Goal: Task Accomplishment & Management: Manage account settings

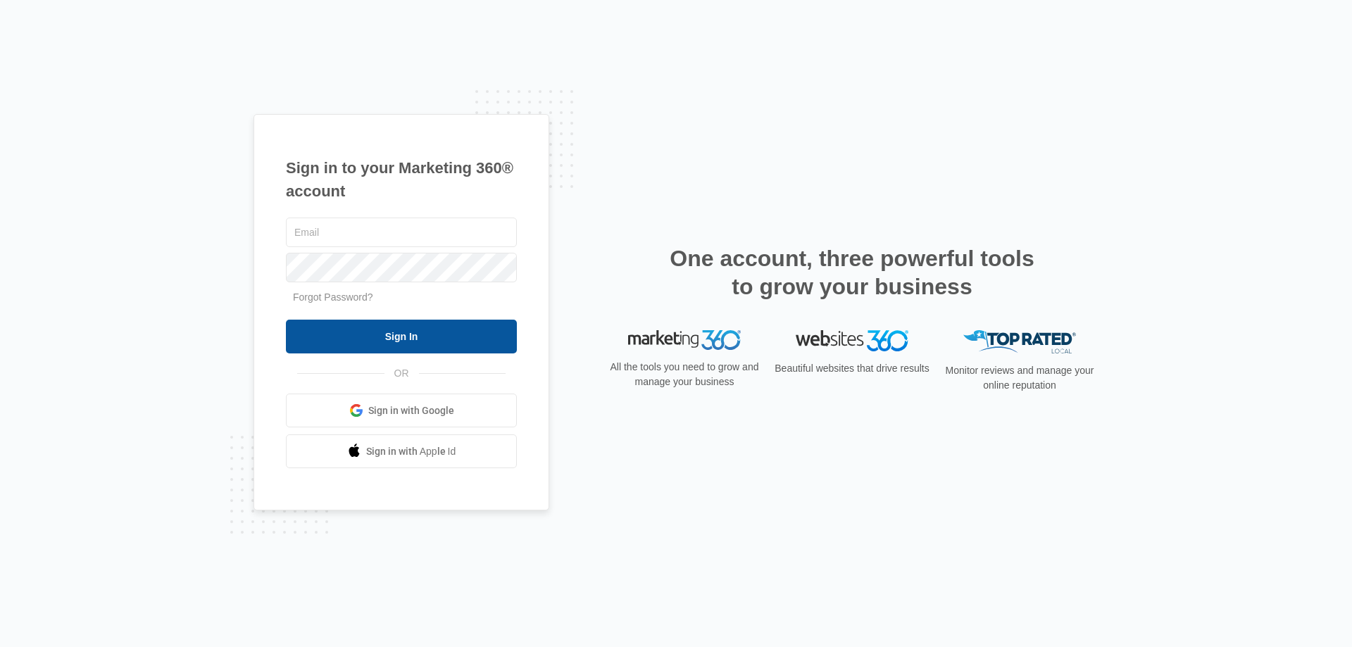
type input "[PERSON_NAME][EMAIL_ADDRESS][DOMAIN_NAME]"
click at [423, 335] on input "Sign In" at bounding box center [401, 337] width 231 height 34
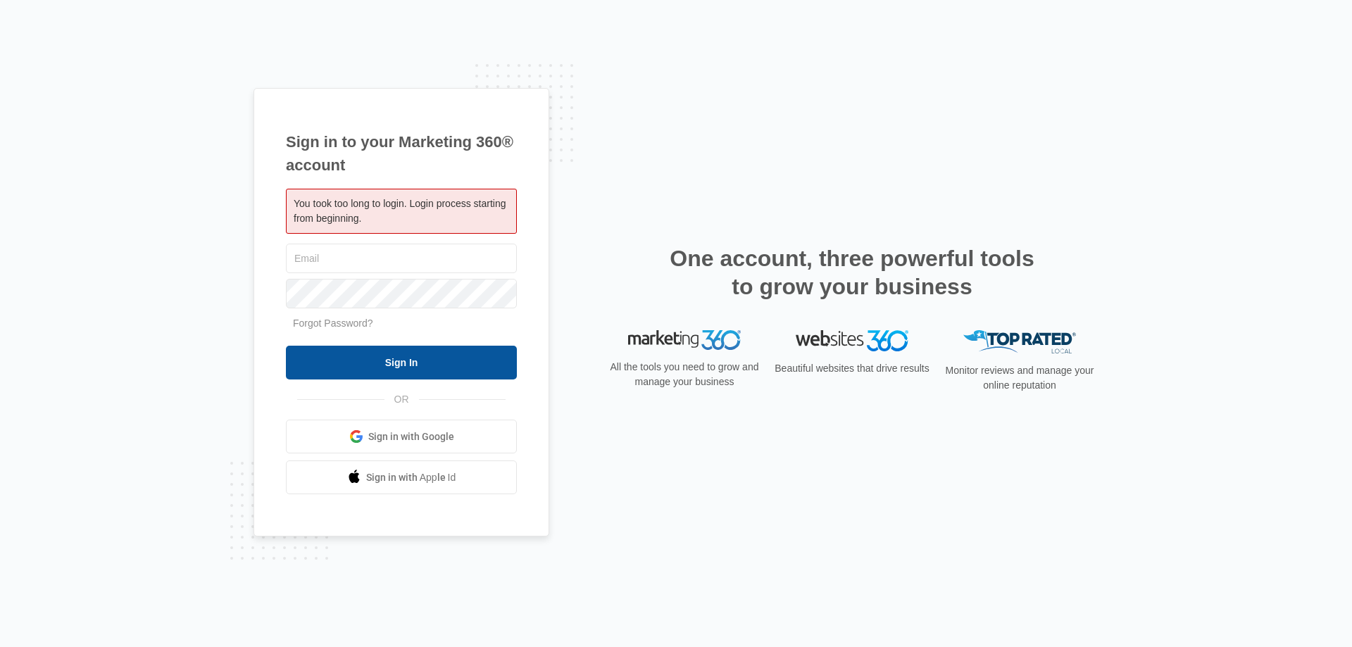
type input "[PERSON_NAME][EMAIL_ADDRESS][DOMAIN_NAME]"
drag, startPoint x: 397, startPoint y: 355, endPoint x: 518, endPoint y: 349, distance: 120.6
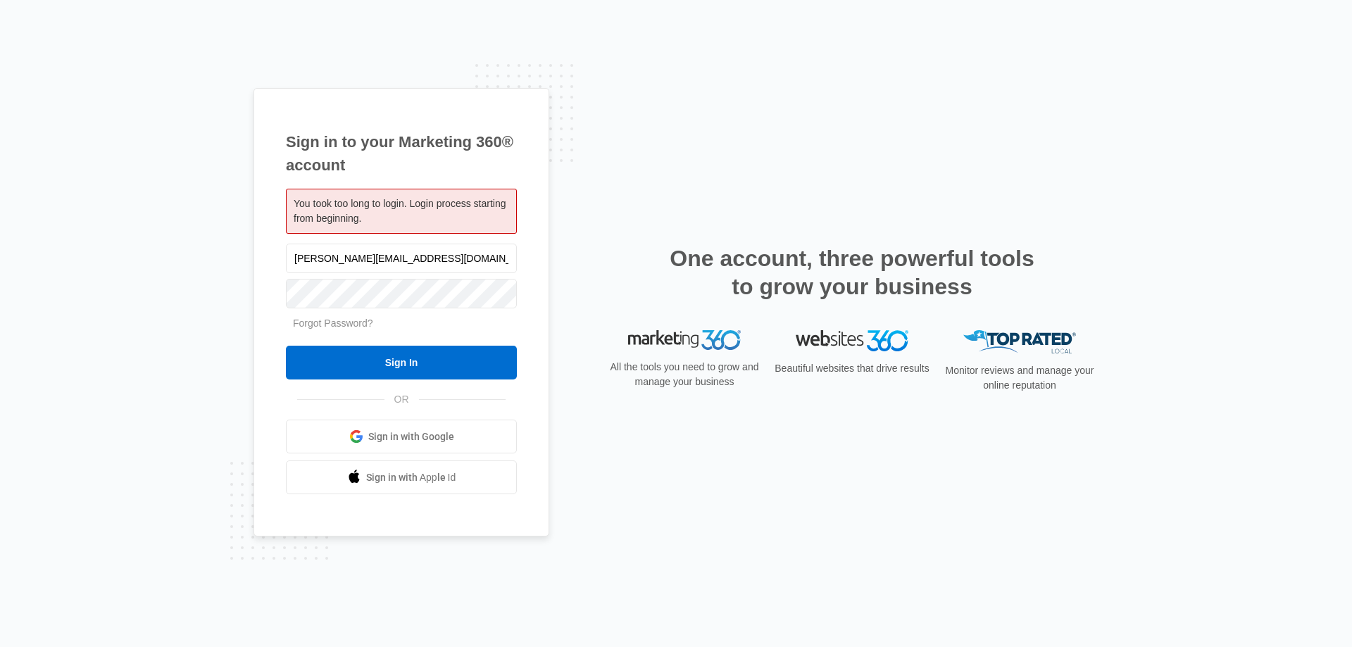
click at [398, 356] on input "Sign In" at bounding box center [401, 363] width 231 height 34
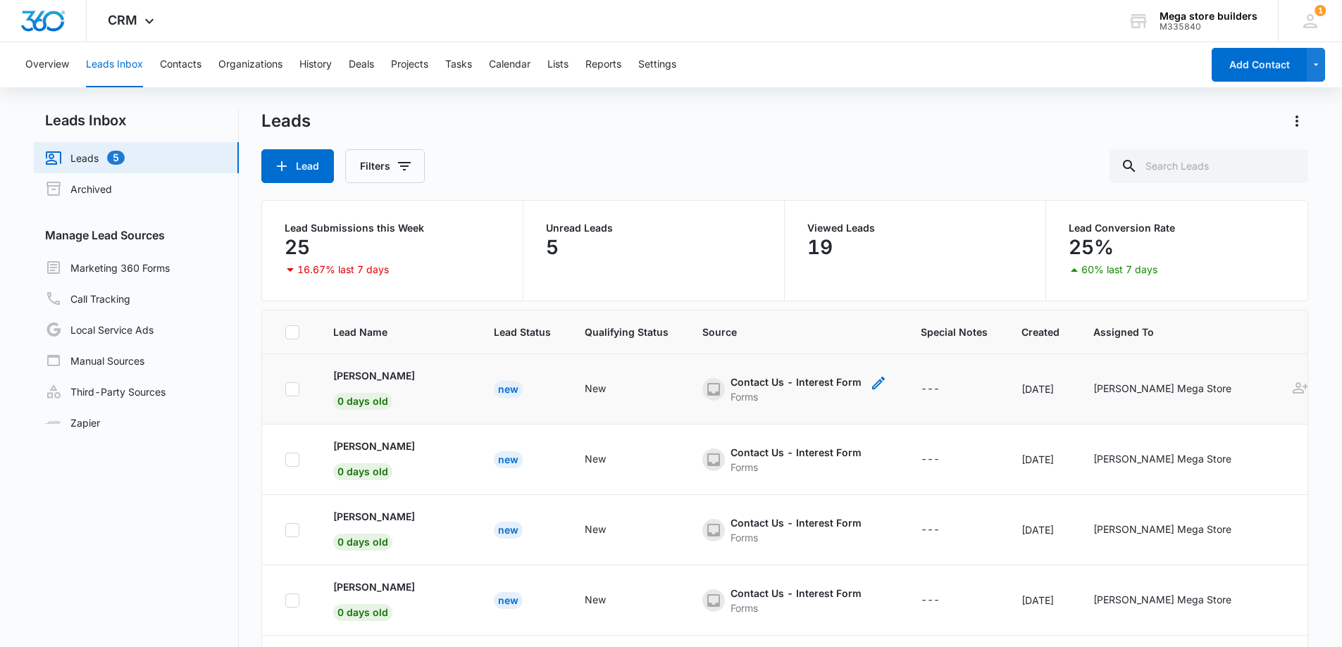
click at [780, 381] on div "Contact Us - Interest Form" at bounding box center [795, 382] width 131 height 15
click at [819, 309] on div at bounding box center [817, 305] width 23 height 23
click at [818, 307] on div at bounding box center [817, 305] width 23 height 23
click at [901, 272] on div "Viewed Leads 19" at bounding box center [915, 251] width 261 height 100
click at [363, 374] on p "Armandina" at bounding box center [374, 375] width 82 height 15
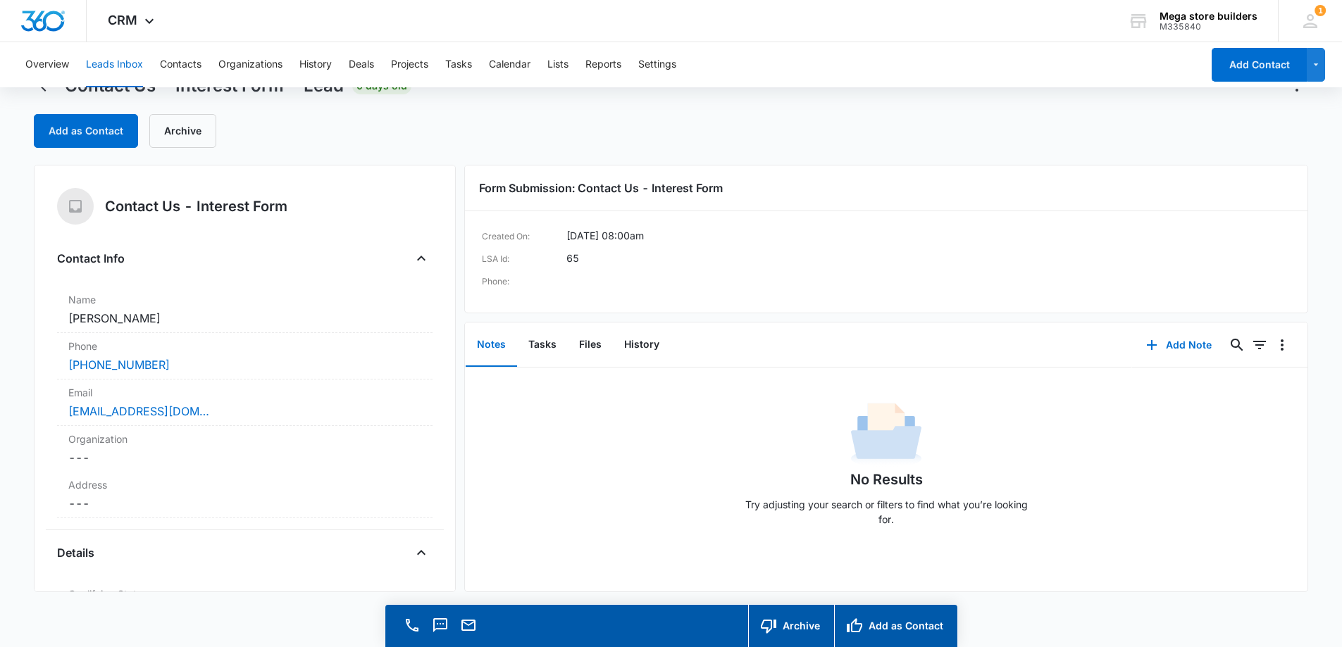
scroll to position [40, 0]
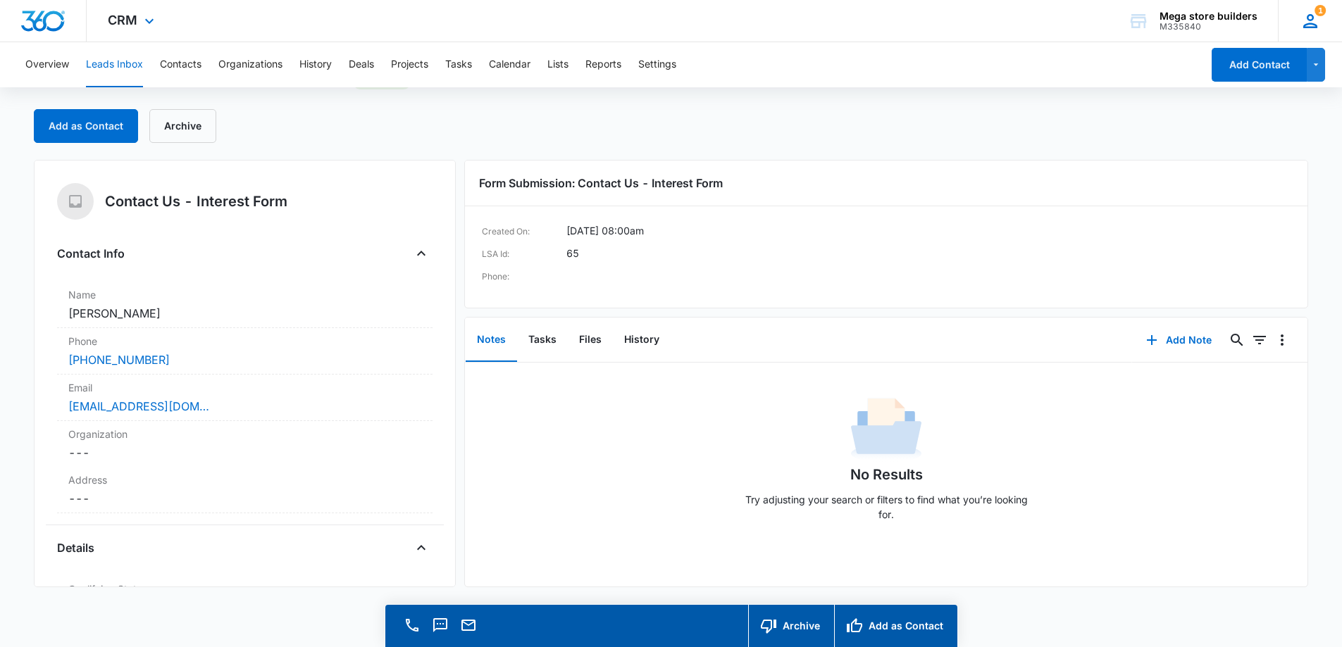
click at [1321, 19] on div "1 Mike Anderson mike@megastorebuilders.com My Profile 1 Notifications Support L…" at bounding box center [1310, 21] width 64 height 42
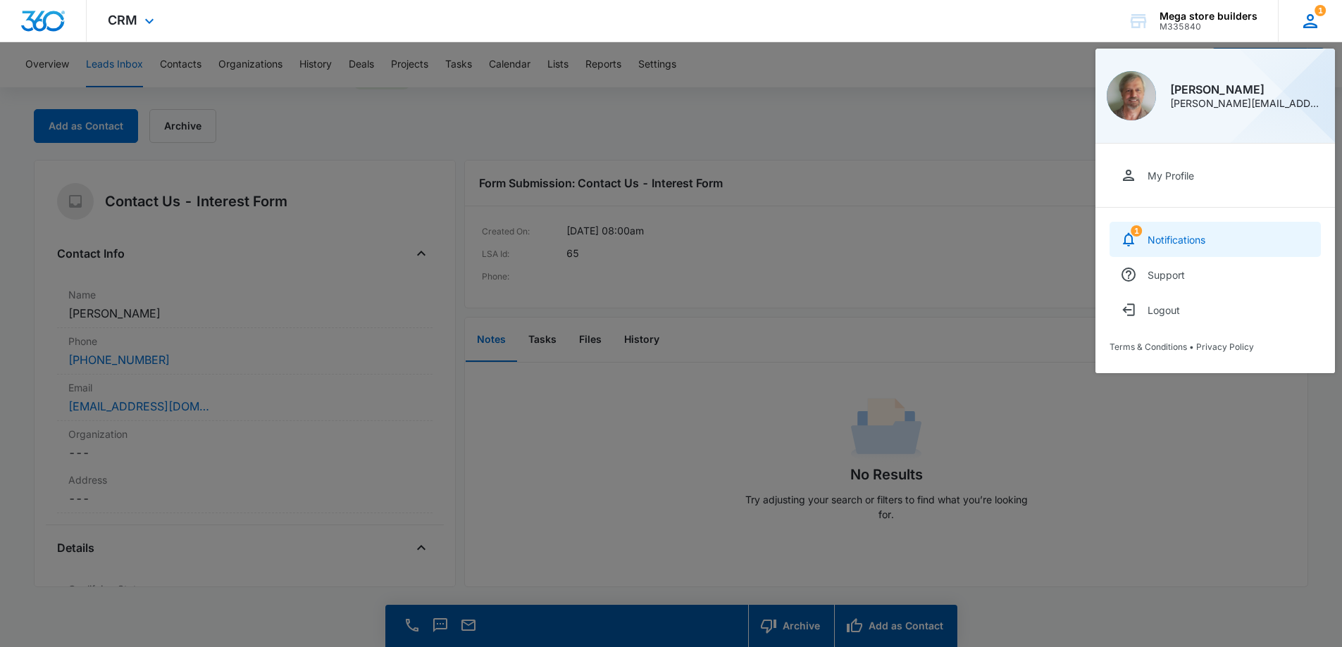
click at [1164, 239] on div "Notifications" at bounding box center [1176, 240] width 58 height 12
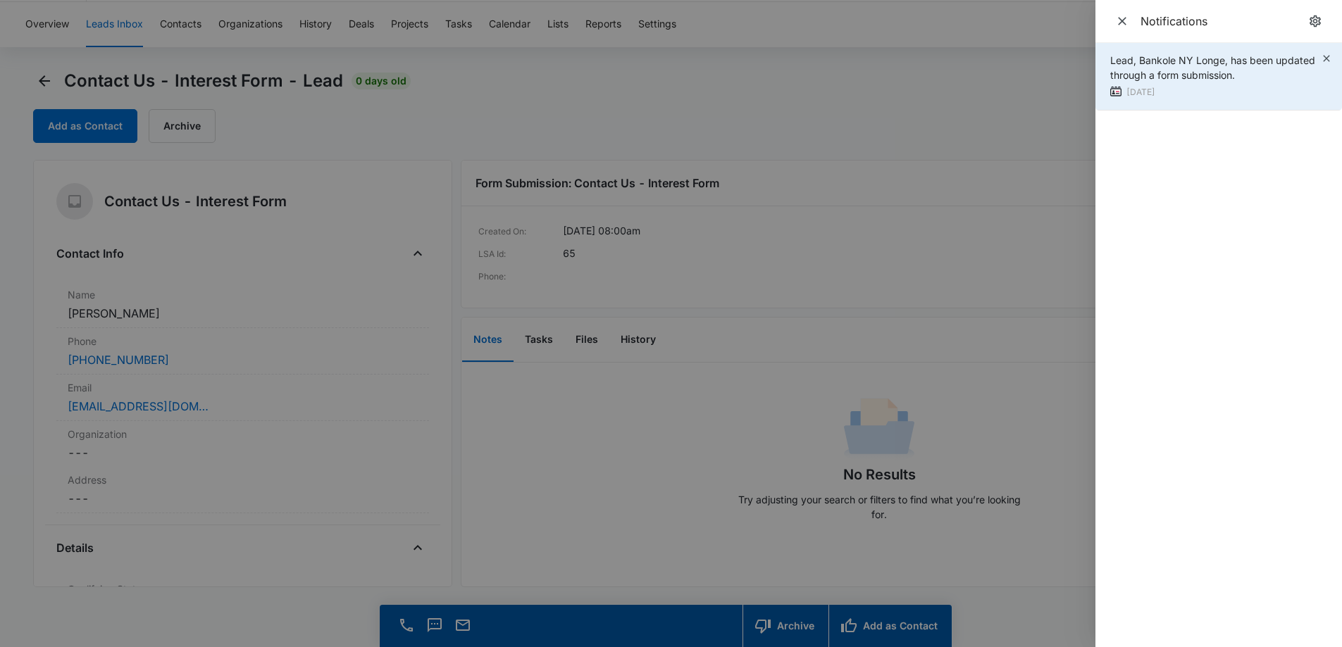
click at [1207, 61] on span "Lead, Bankole NY Longe, has been updated through a form submission." at bounding box center [1212, 67] width 205 height 27
click at [1326, 61] on icon "button" at bounding box center [1326, 58] width 11 height 11
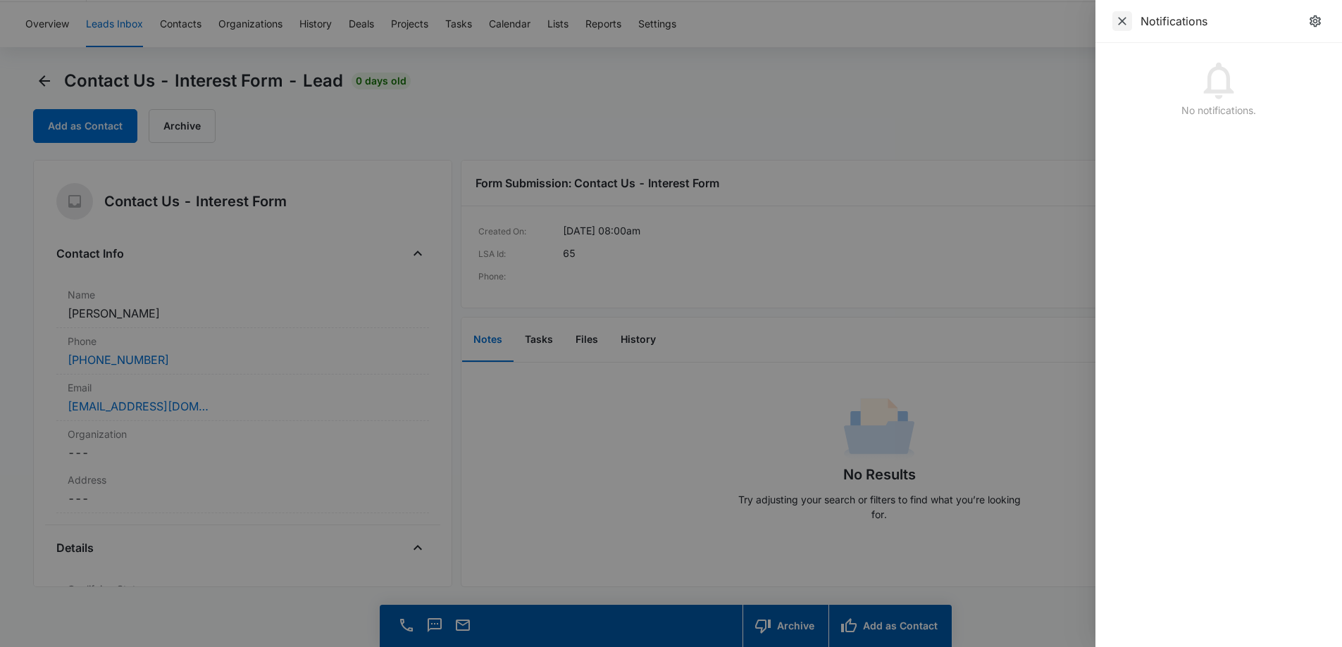
click at [1126, 20] on icon "Close" at bounding box center [1122, 21] width 14 height 14
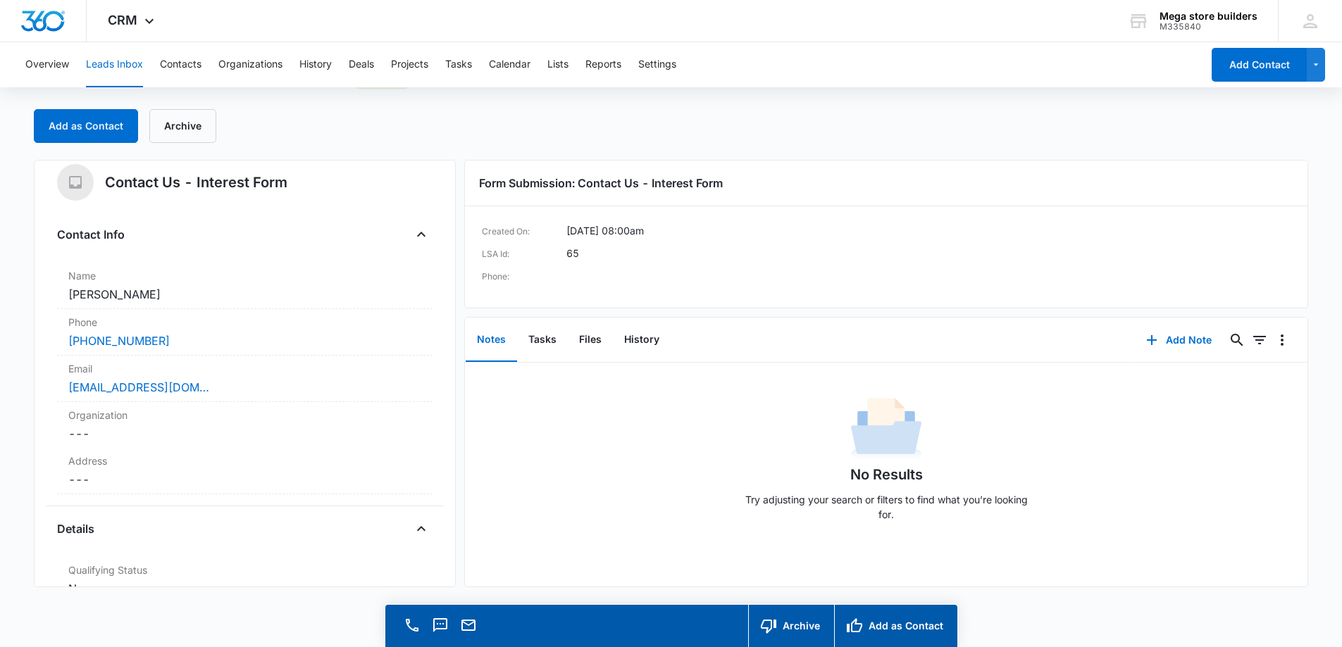
scroll to position [0, 0]
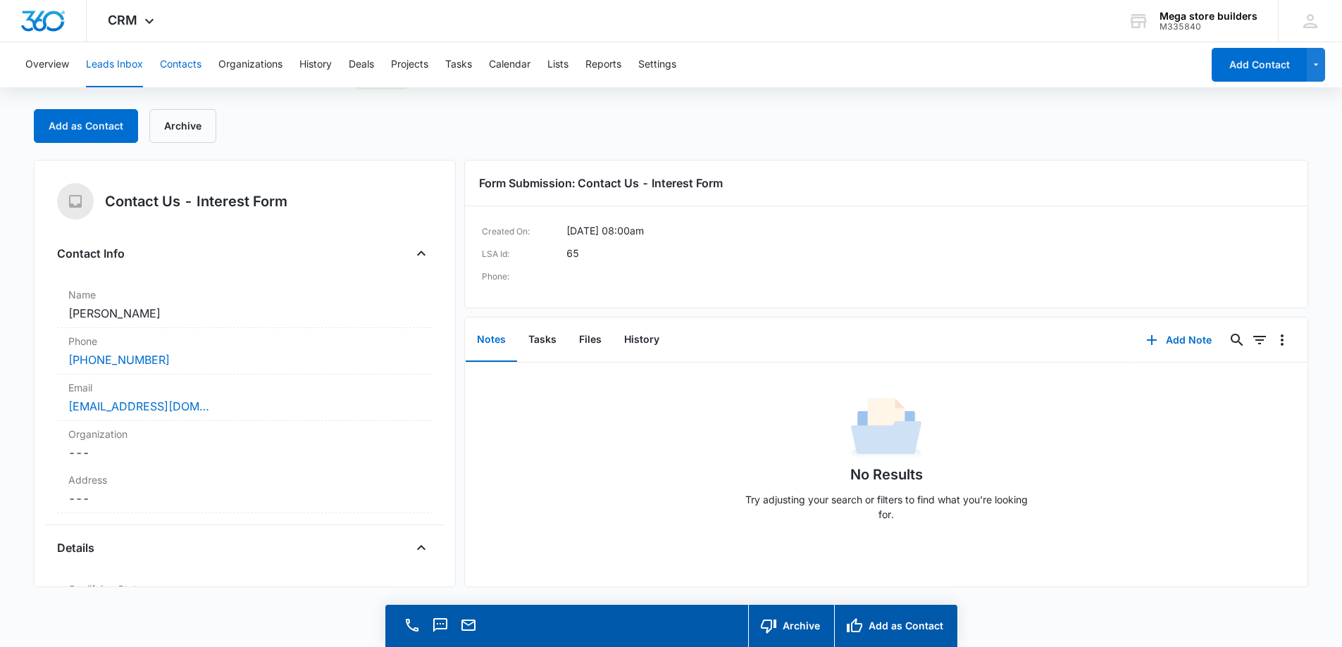
click at [178, 58] on button "Contacts" at bounding box center [181, 64] width 42 height 45
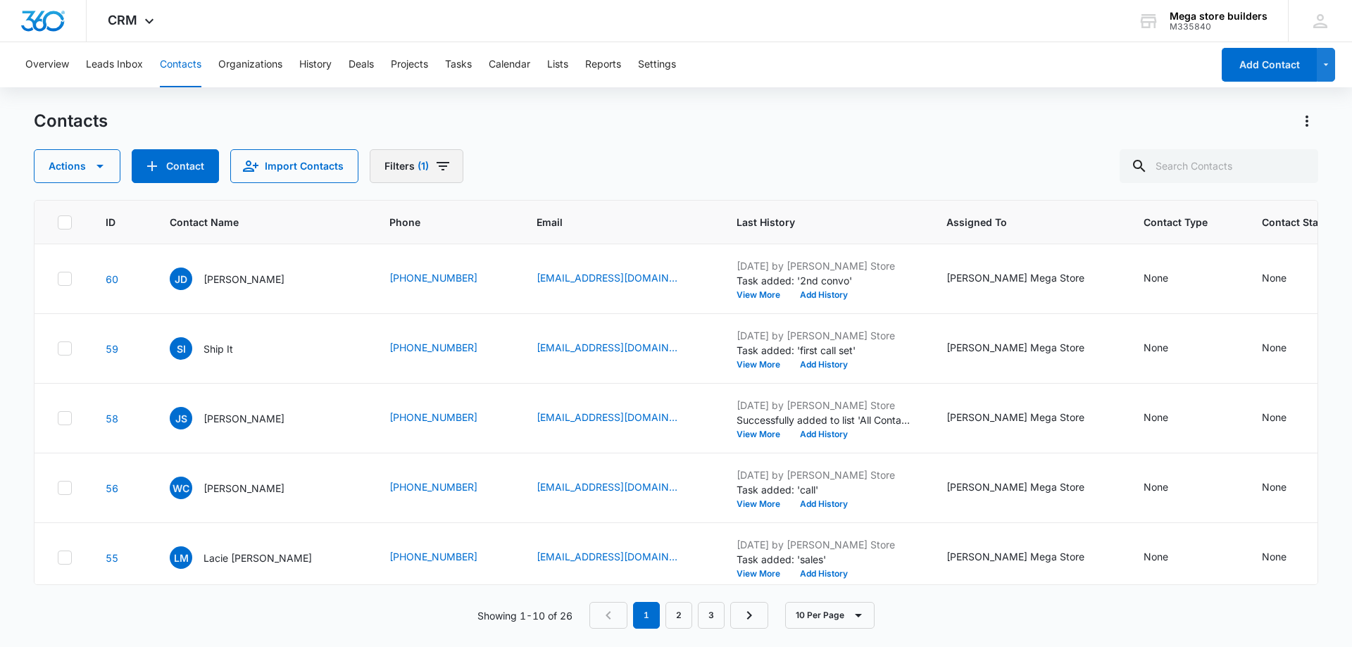
click at [441, 166] on icon "Filters" at bounding box center [443, 166] width 13 height 8
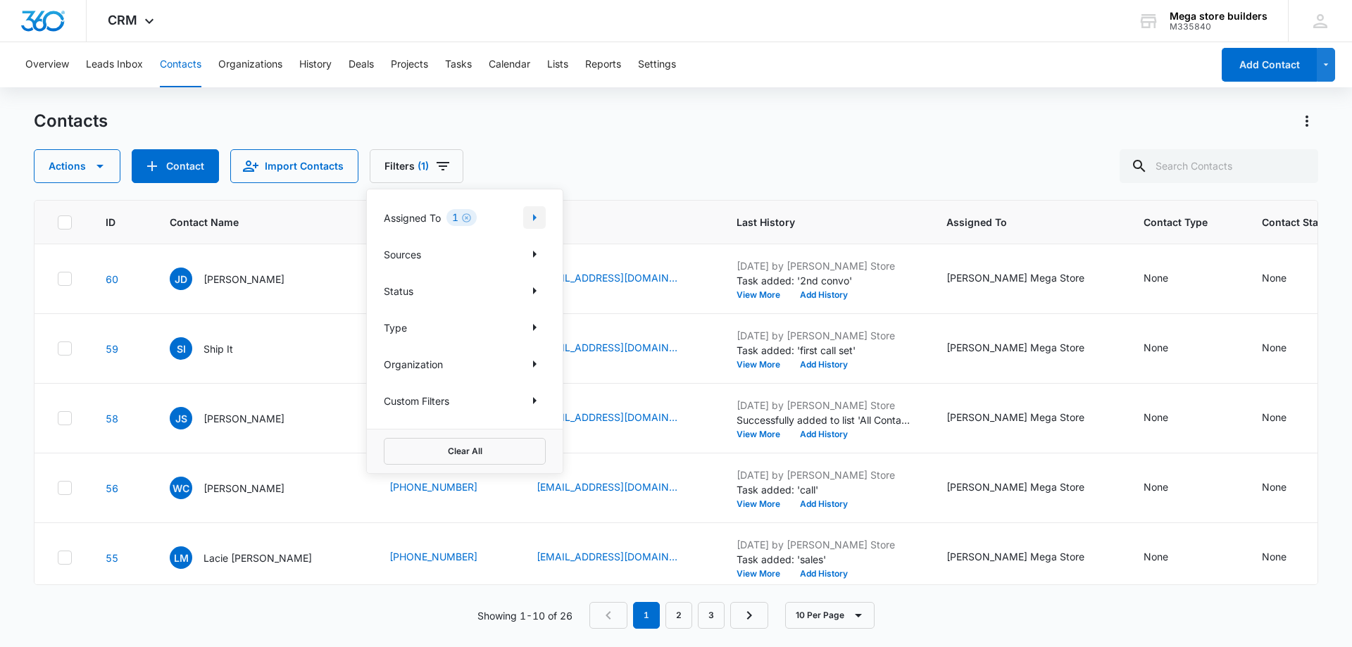
click at [532, 213] on icon "Show Assigned To filters" at bounding box center [534, 217] width 17 height 17
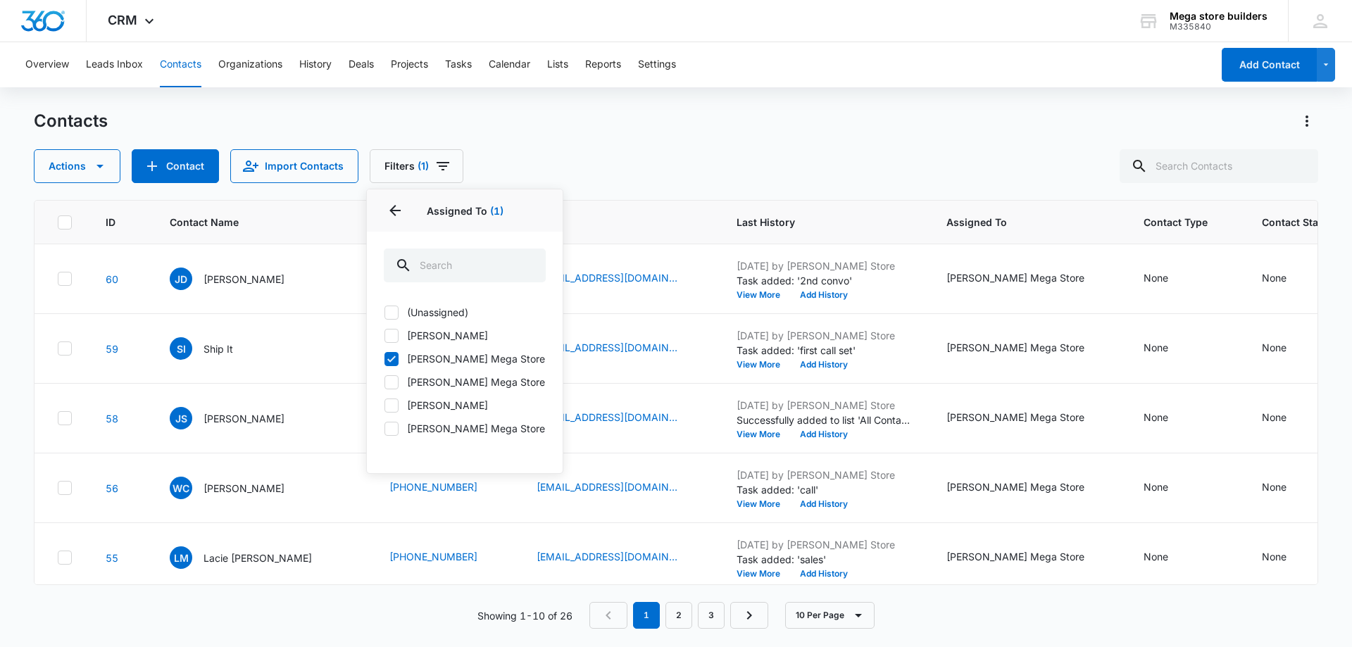
click at [396, 404] on icon at bounding box center [391, 405] width 13 height 13
click at [385, 405] on input "Mike Anderson" at bounding box center [384, 405] width 1 height 1
checkbox input "true"
click at [389, 356] on icon at bounding box center [391, 359] width 13 height 13
click at [385, 359] on input "John Mega Store" at bounding box center [384, 359] width 1 height 1
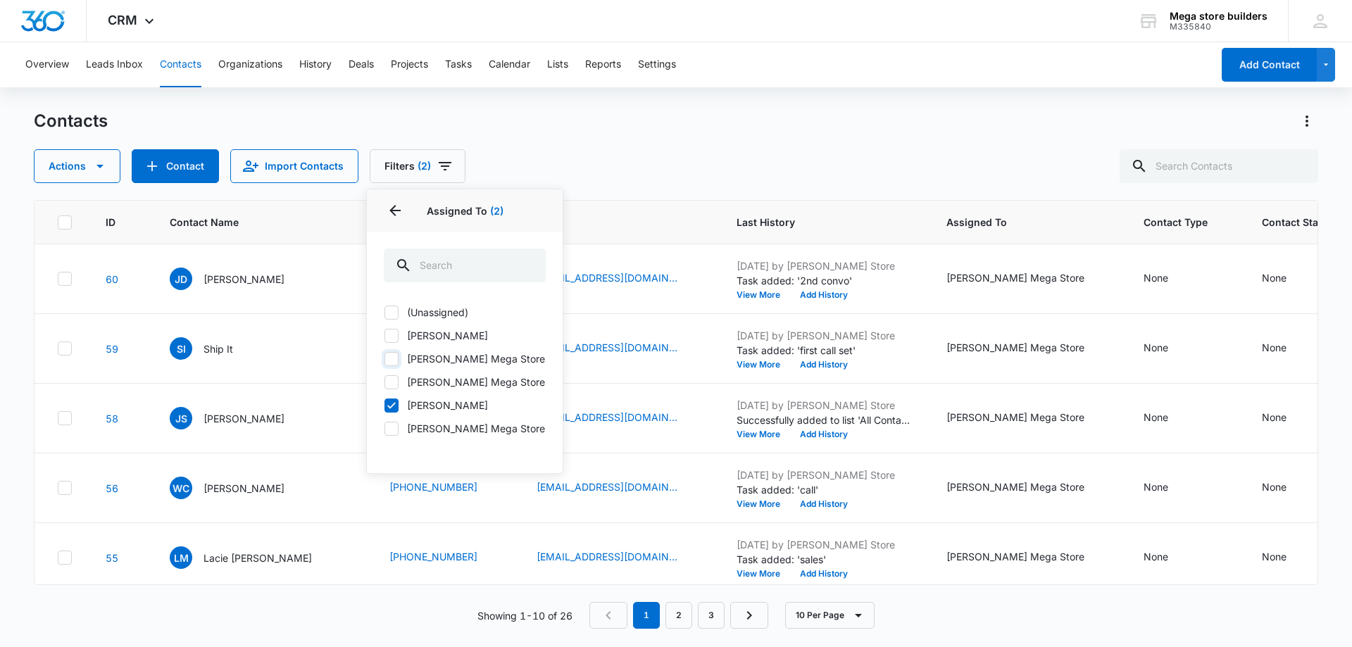
checkbox input "false"
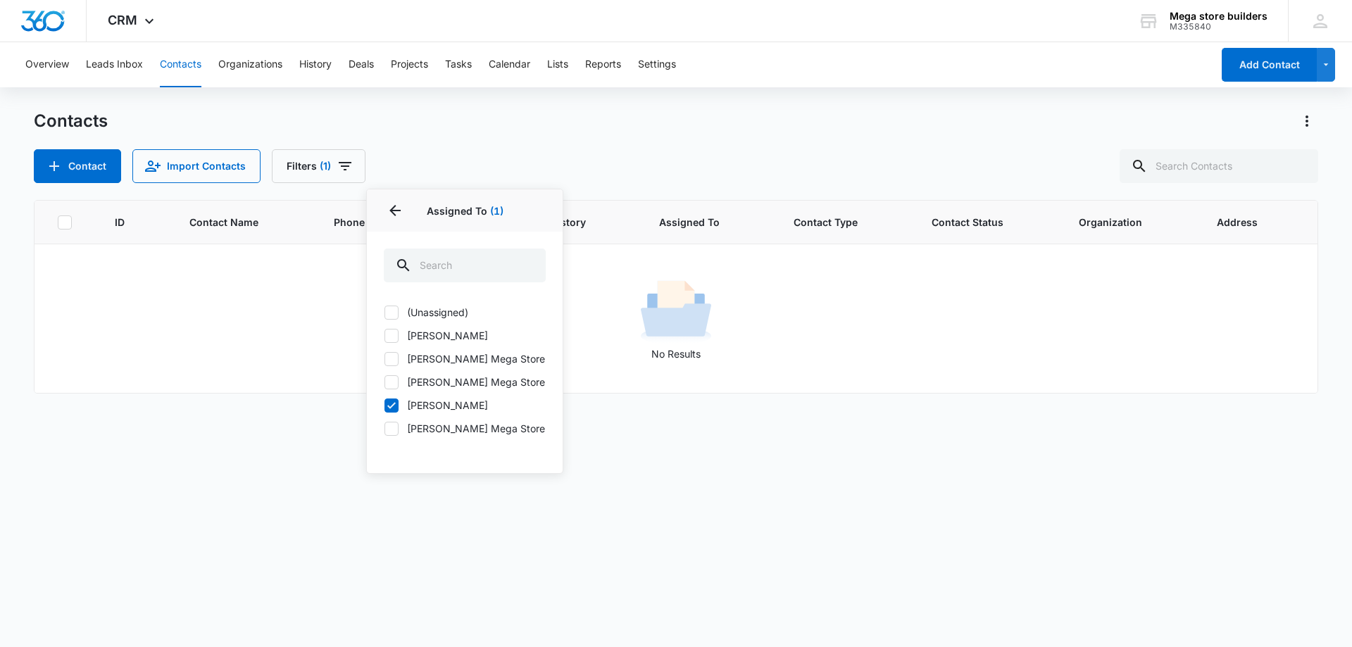
click at [676, 130] on div "Contacts" at bounding box center [676, 121] width 1285 height 23
